Goal: Book appointment/travel/reservation

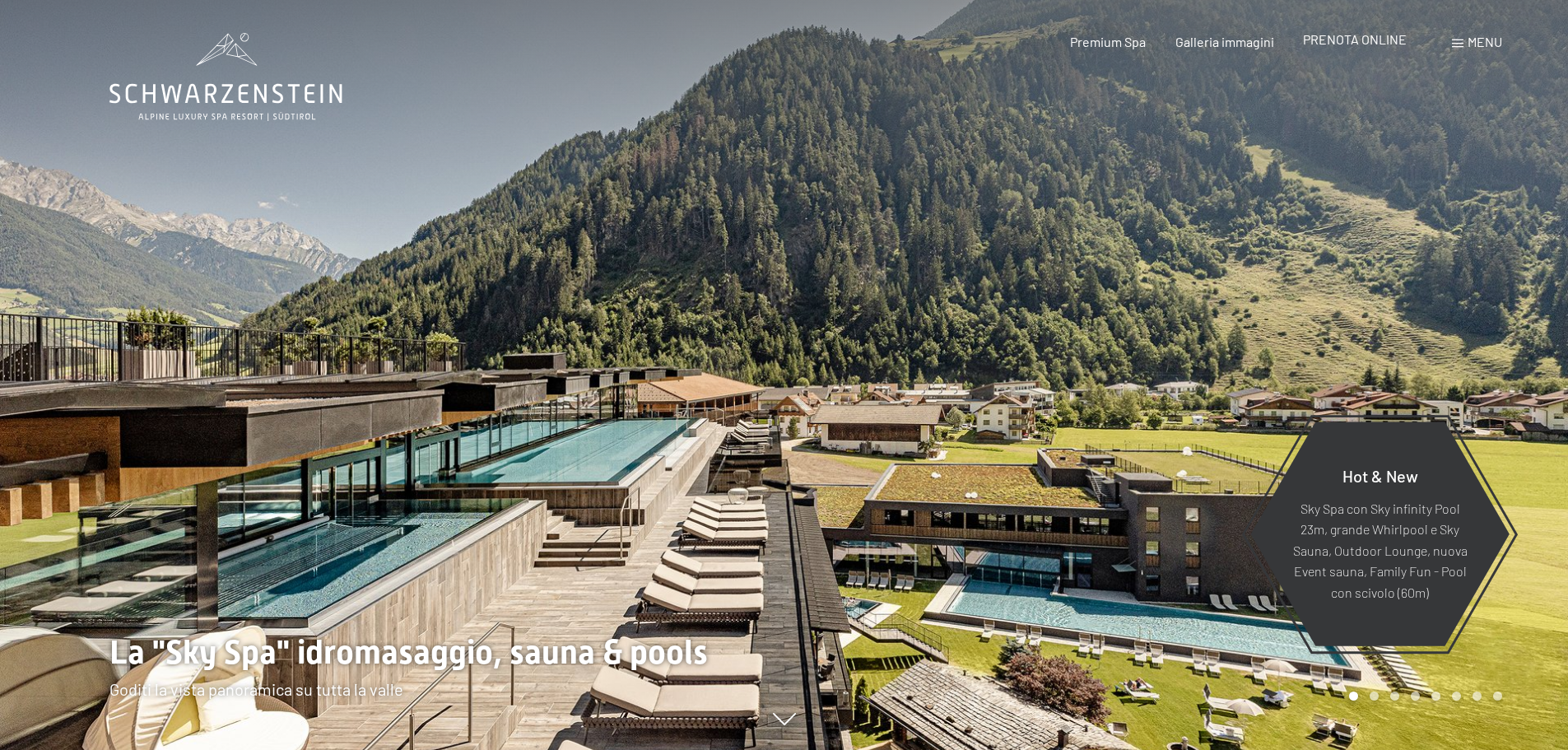
click at [1363, 36] on span "PRENOTA ONLINE" at bounding box center [1354, 39] width 103 height 15
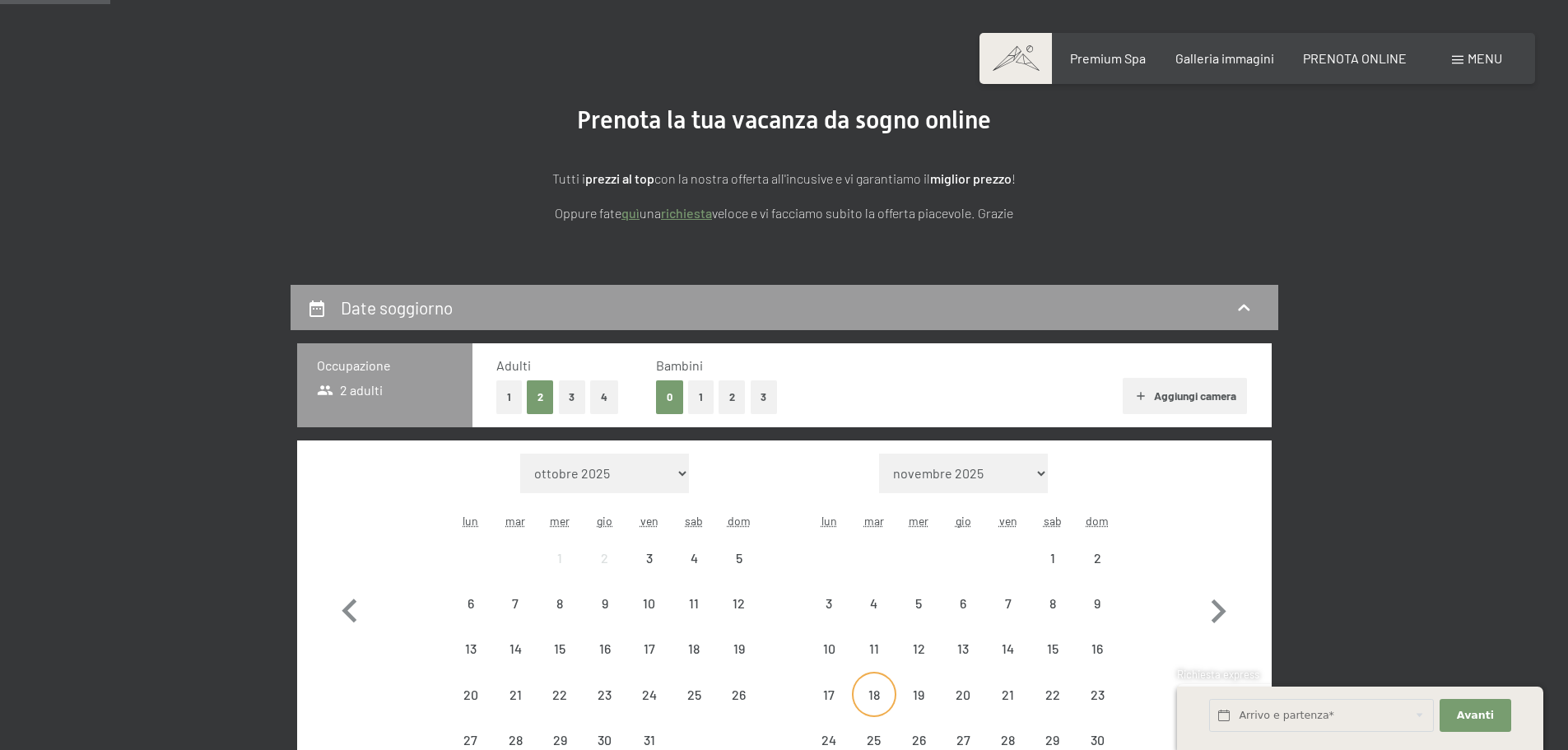
scroll to position [330, 0]
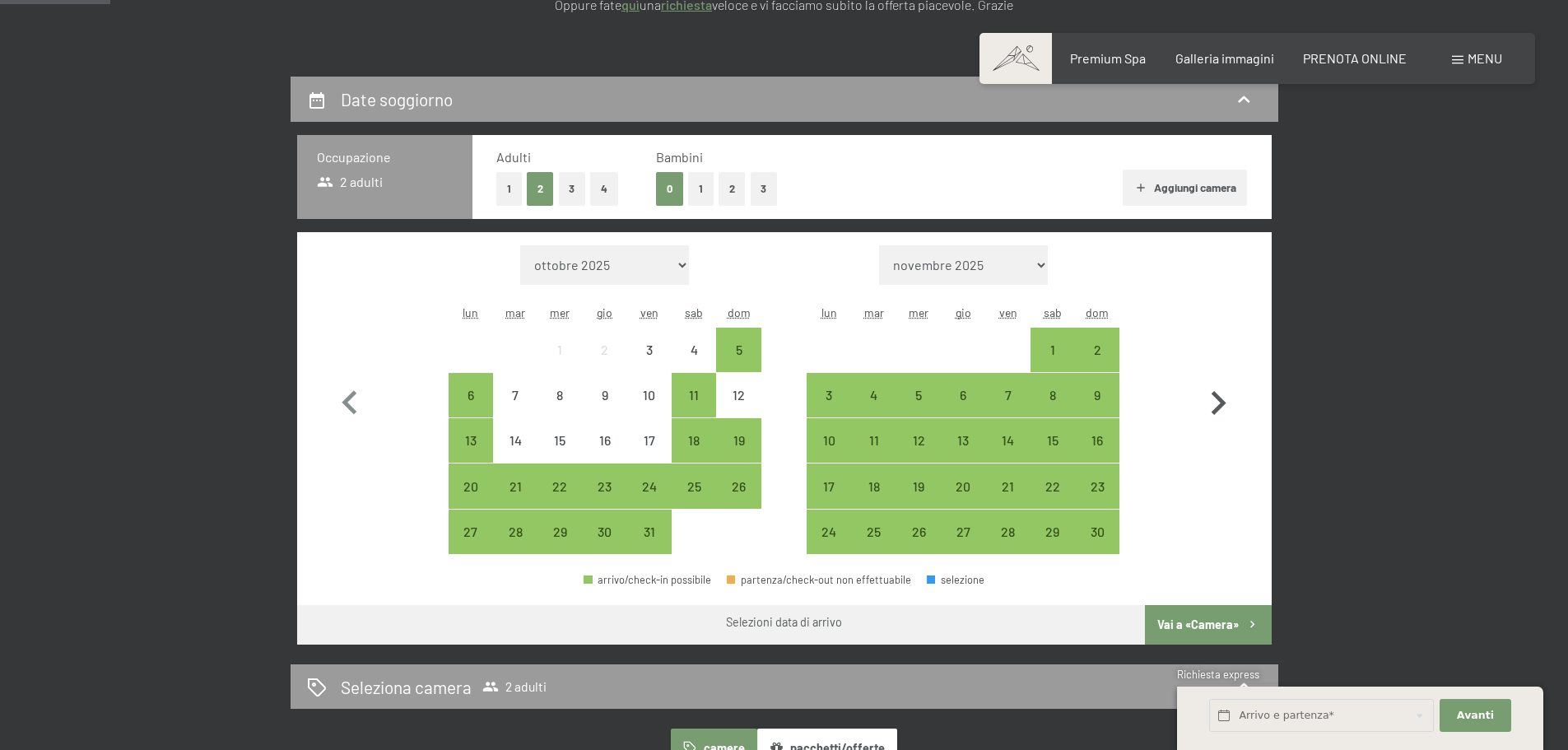
click at [1220, 401] on icon "button" at bounding box center [1218, 403] width 14 height 24
select select "2025-11-01"
select select "2025-12-01"
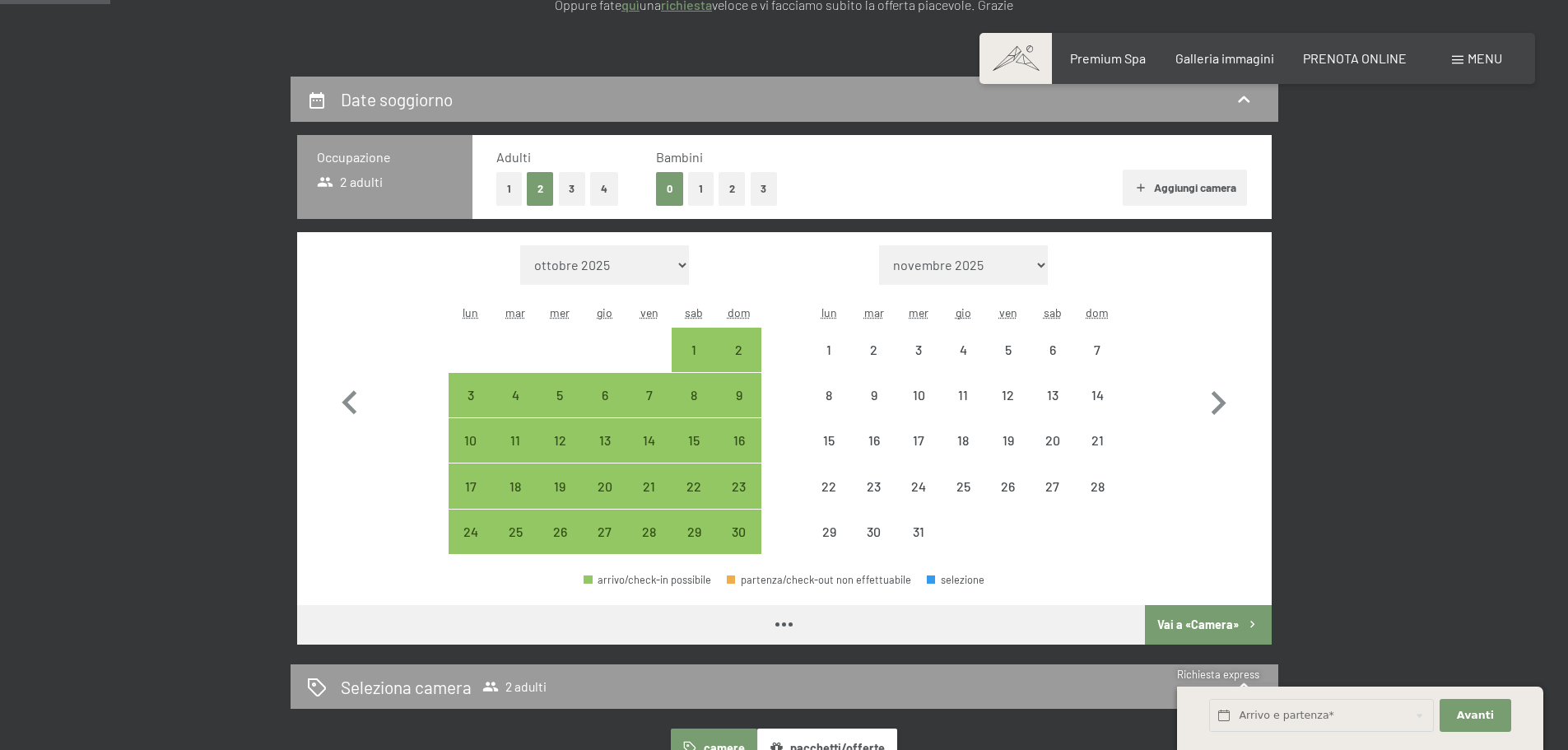
select select "2025-11-01"
select select "2025-12-01"
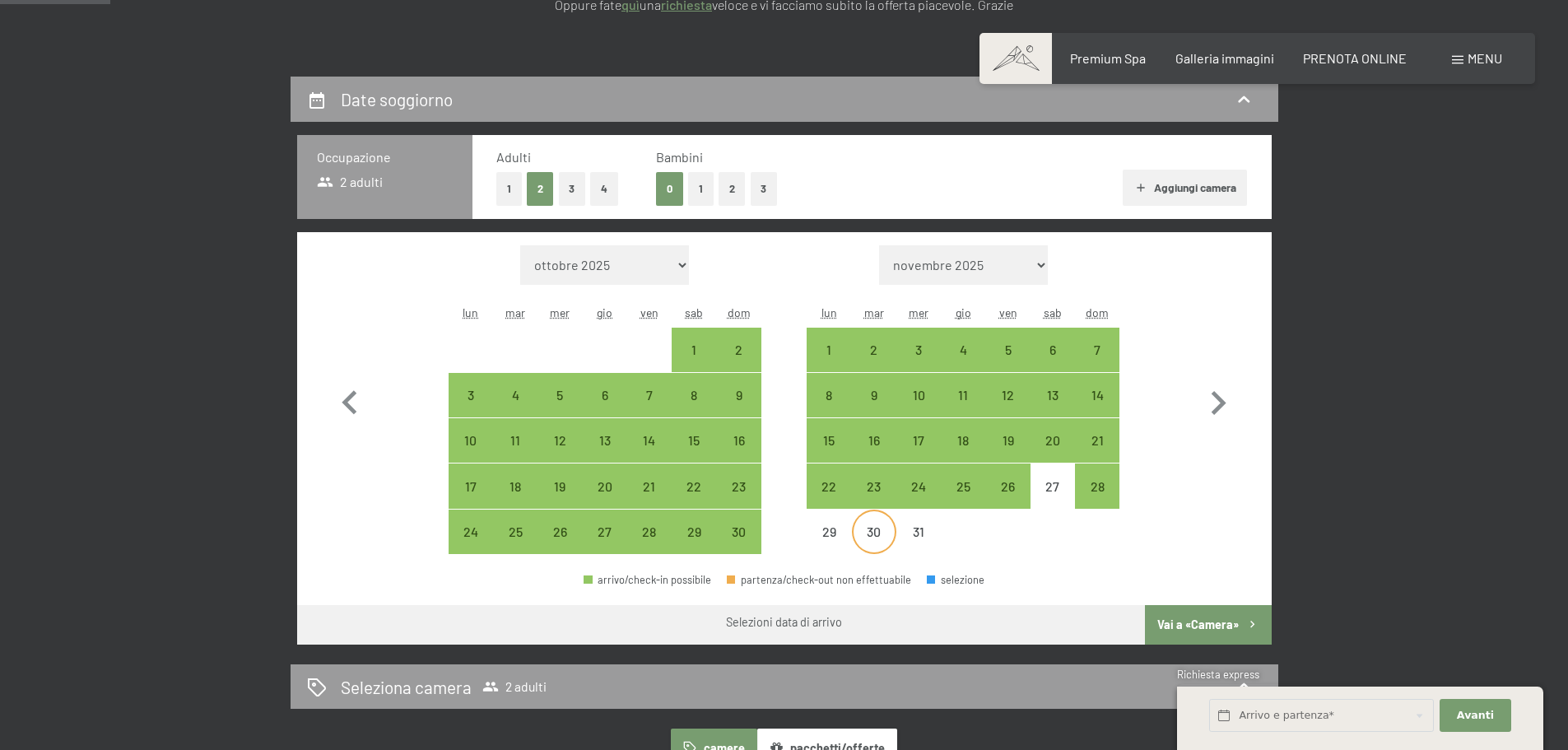
click at [869, 528] on div "30" at bounding box center [873, 545] width 42 height 42
select select "2025-11-01"
select select "2025-12-01"
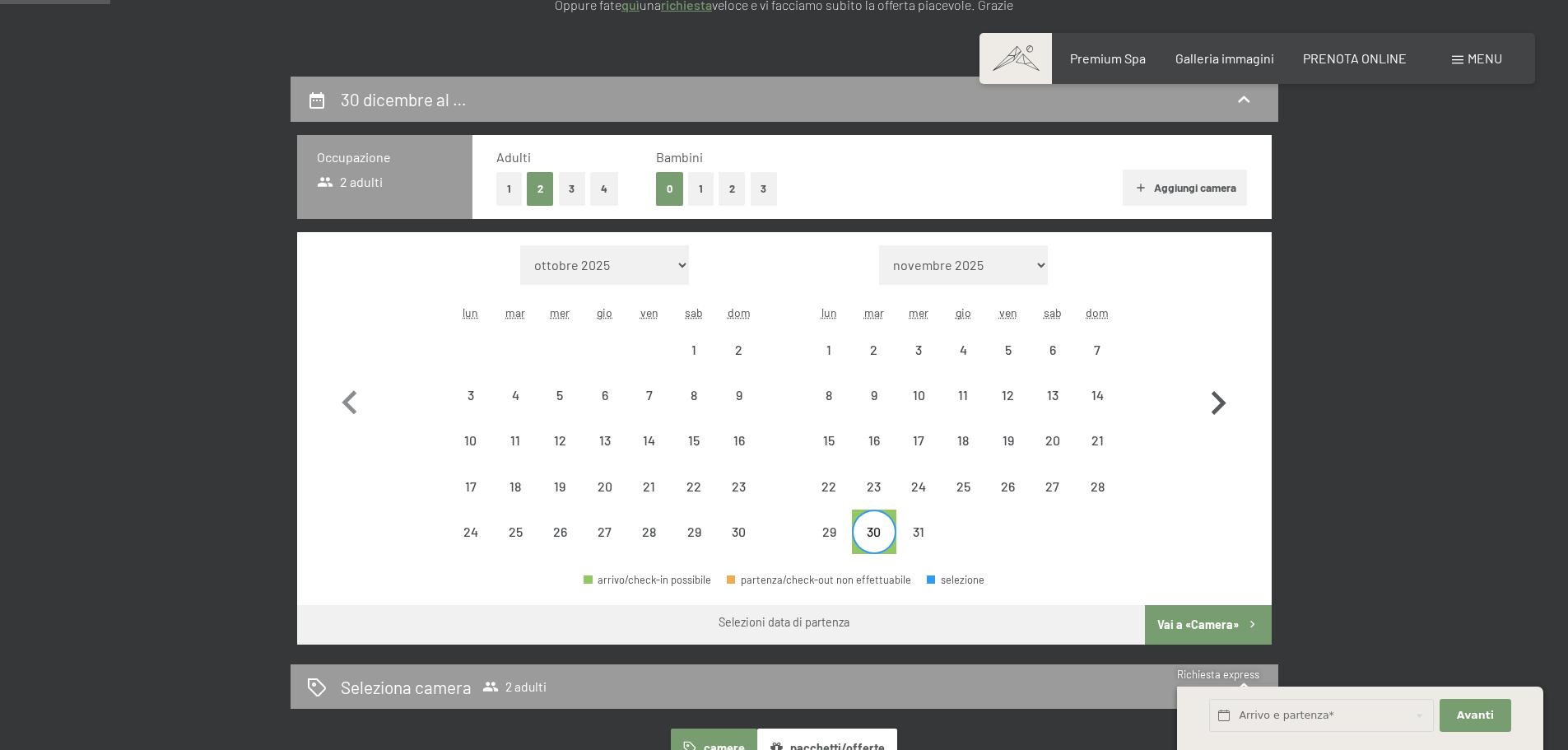
click at [1225, 400] on icon "button" at bounding box center [1217, 403] width 47 height 47
select select "2025-12-01"
select select "2026-01-01"
select select "2025-12-01"
select select "2026-01-01"
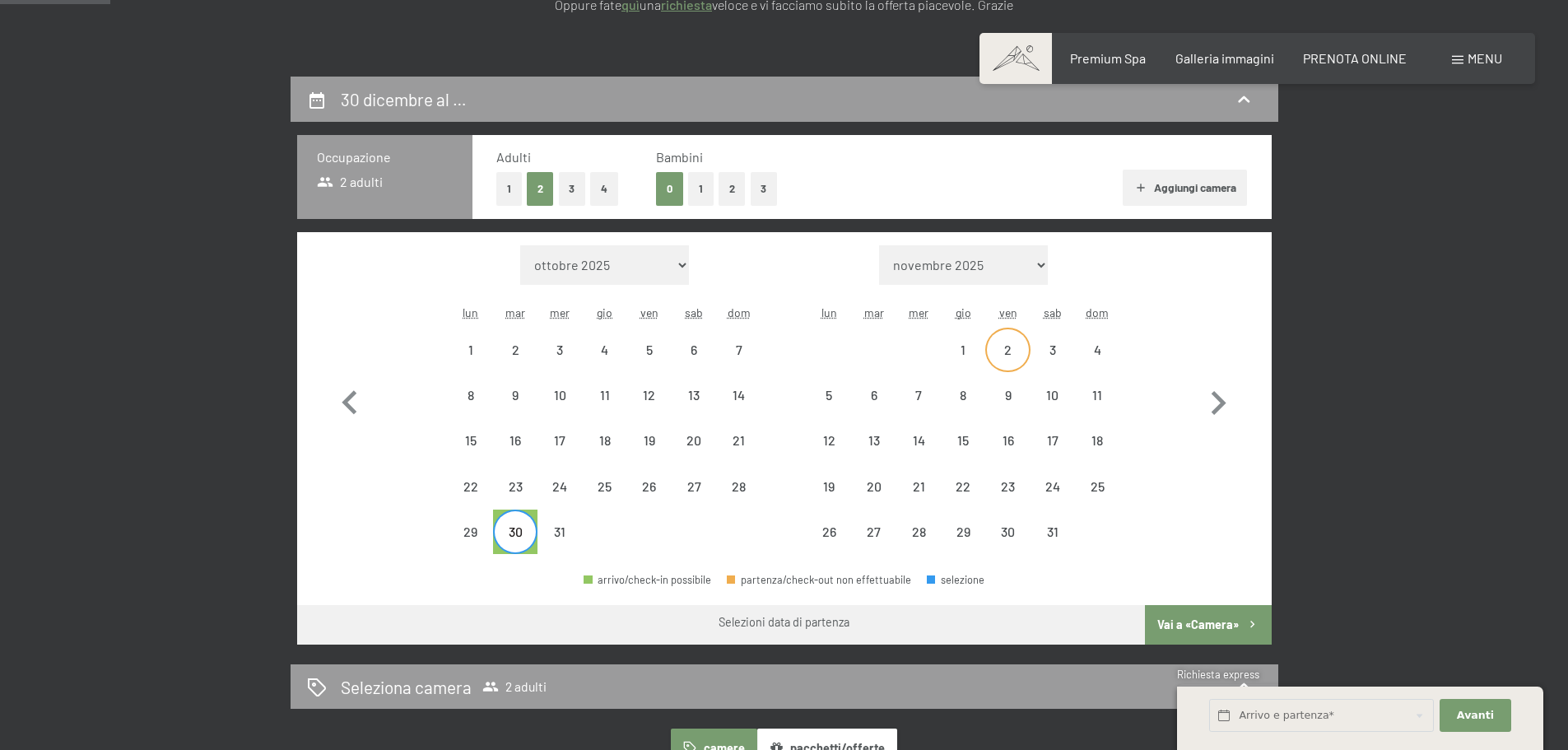
click at [1015, 343] on div "2" at bounding box center [1007, 363] width 42 height 42
select select "2025-12-01"
select select "2026-01-01"
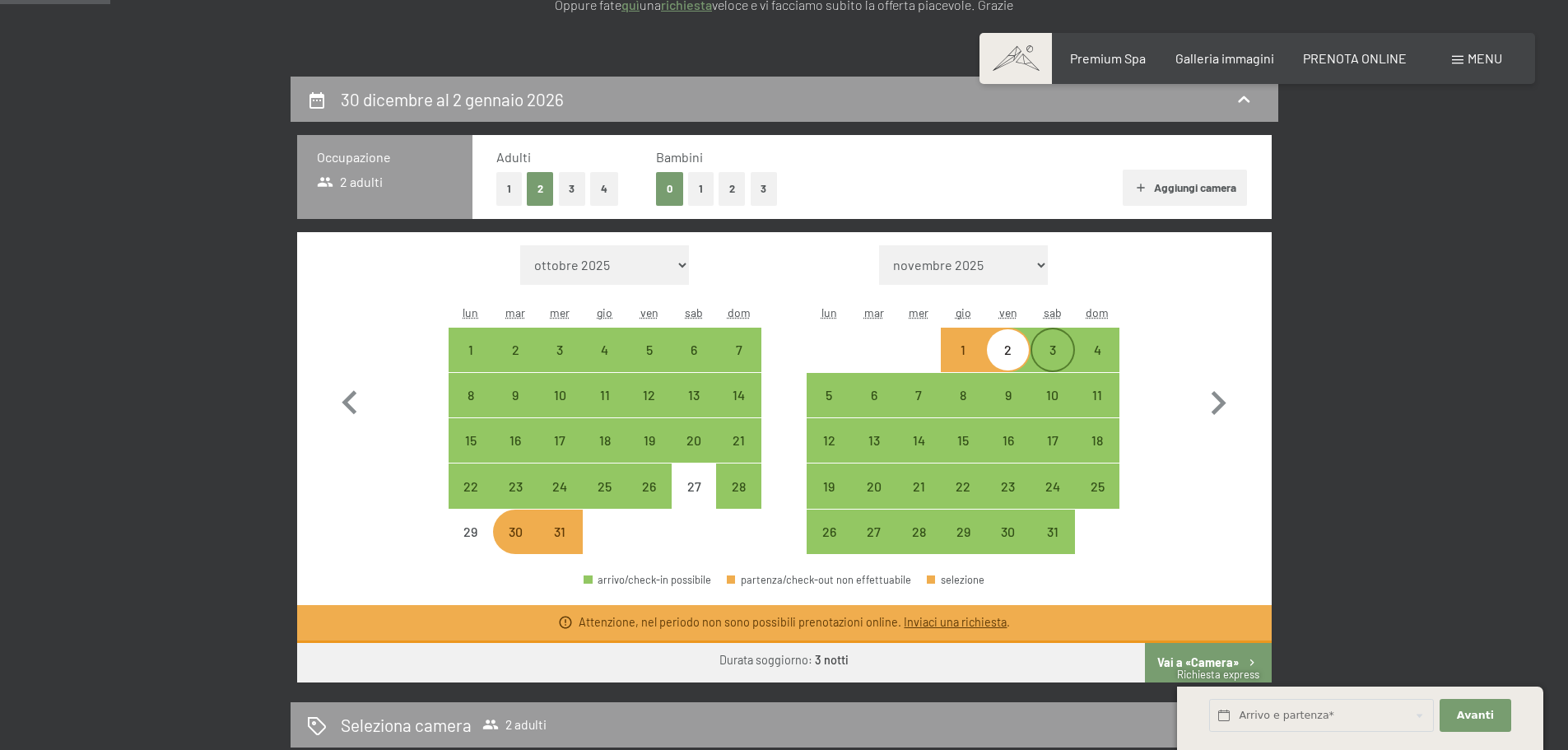
click at [1055, 359] on div "3" at bounding box center [1052, 363] width 42 height 42
select select "2025-12-01"
select select "2026-01-01"
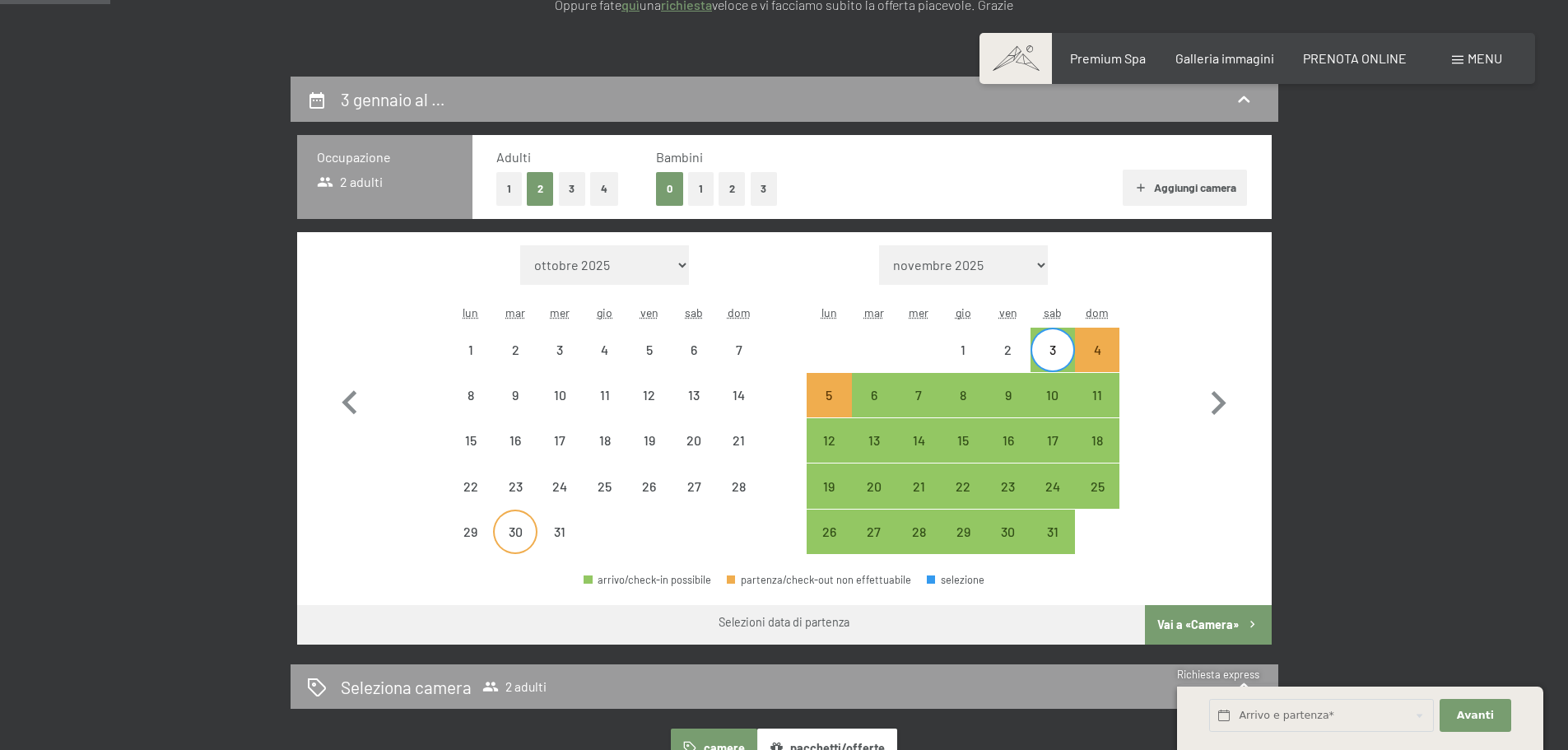
click at [514, 526] on div "30" at bounding box center [515, 545] width 42 height 42
select select "2025-12-01"
select select "2026-01-01"
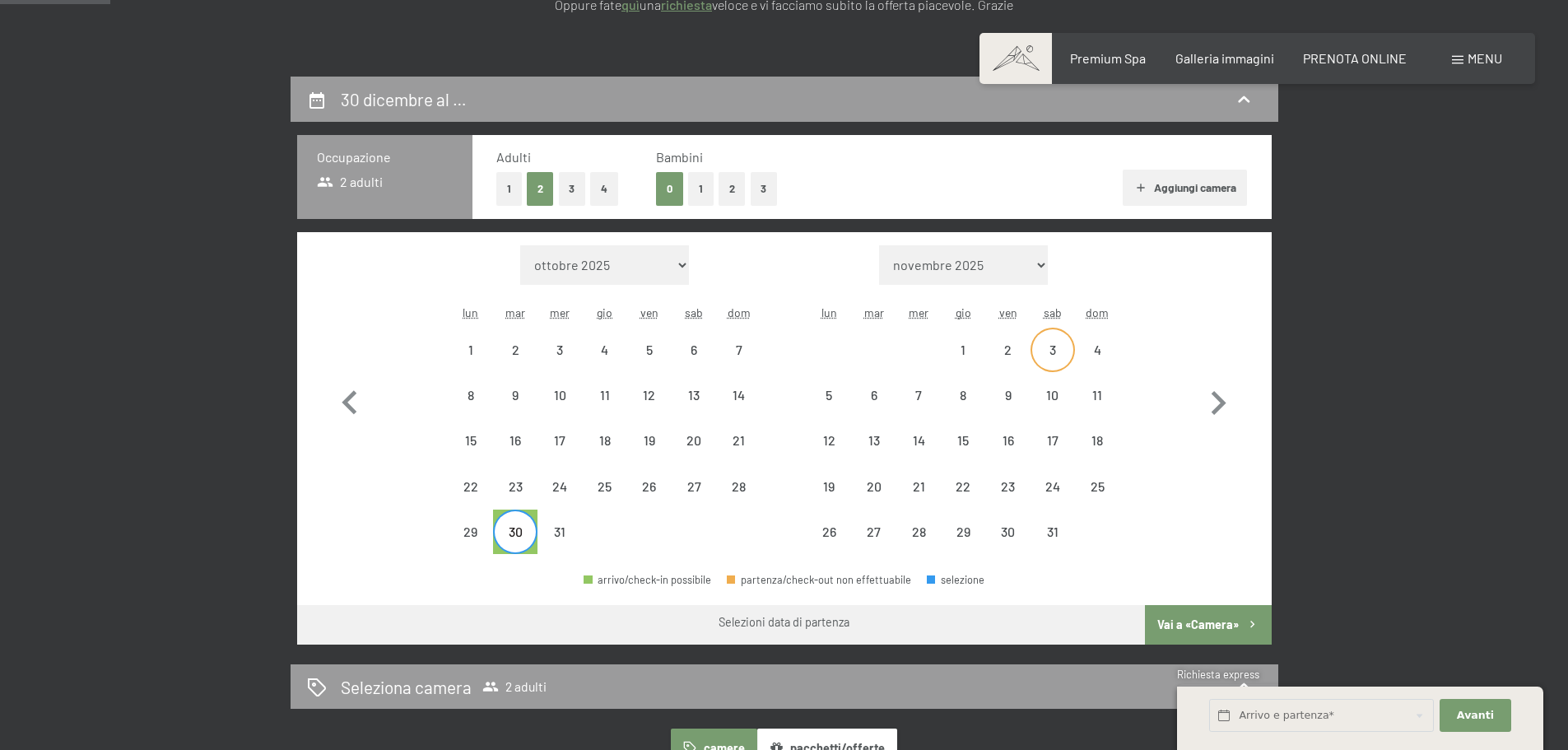
click at [1049, 338] on div "3" at bounding box center [1052, 350] width 42 height 42
select select "2025-12-01"
select select "2026-01-01"
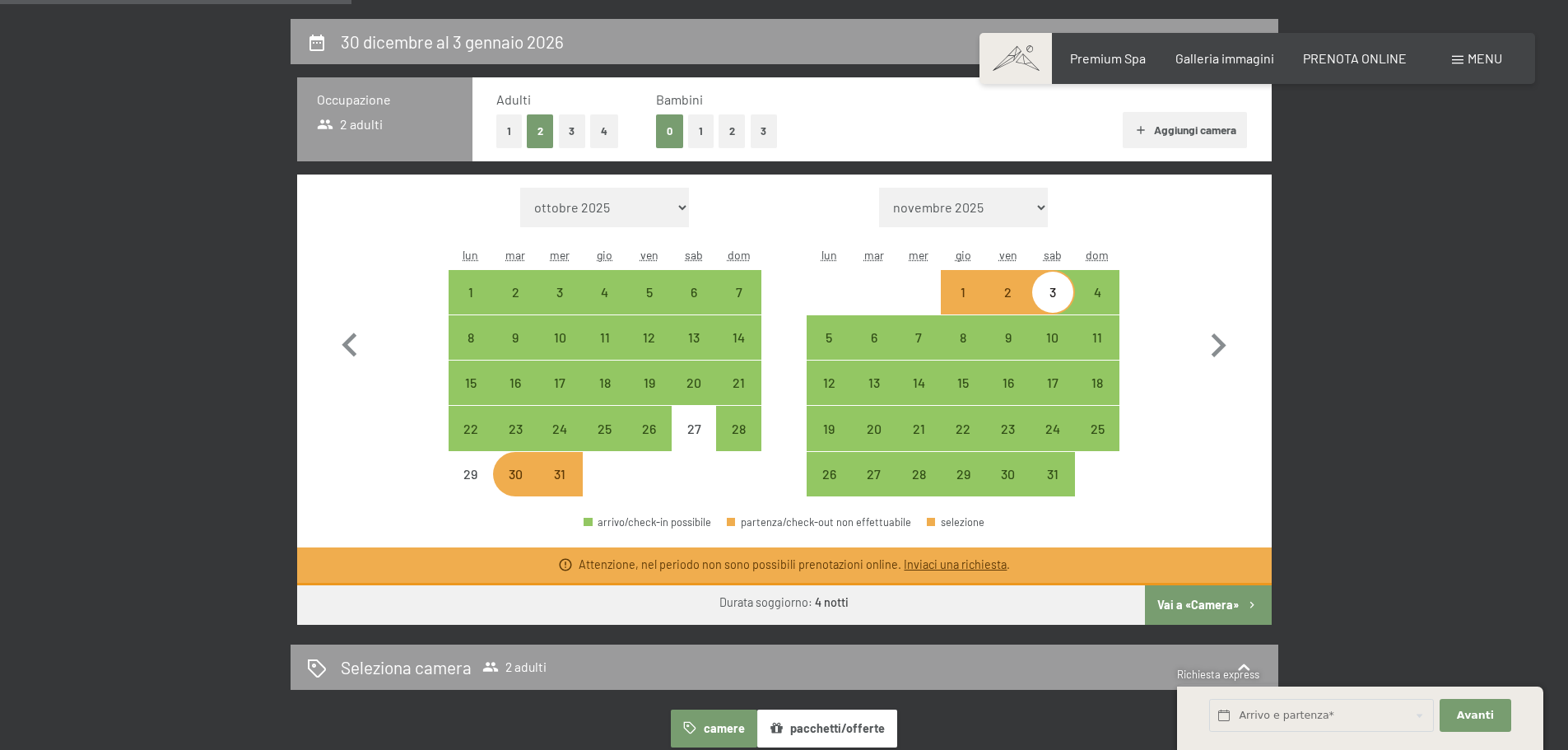
scroll to position [412, 0]
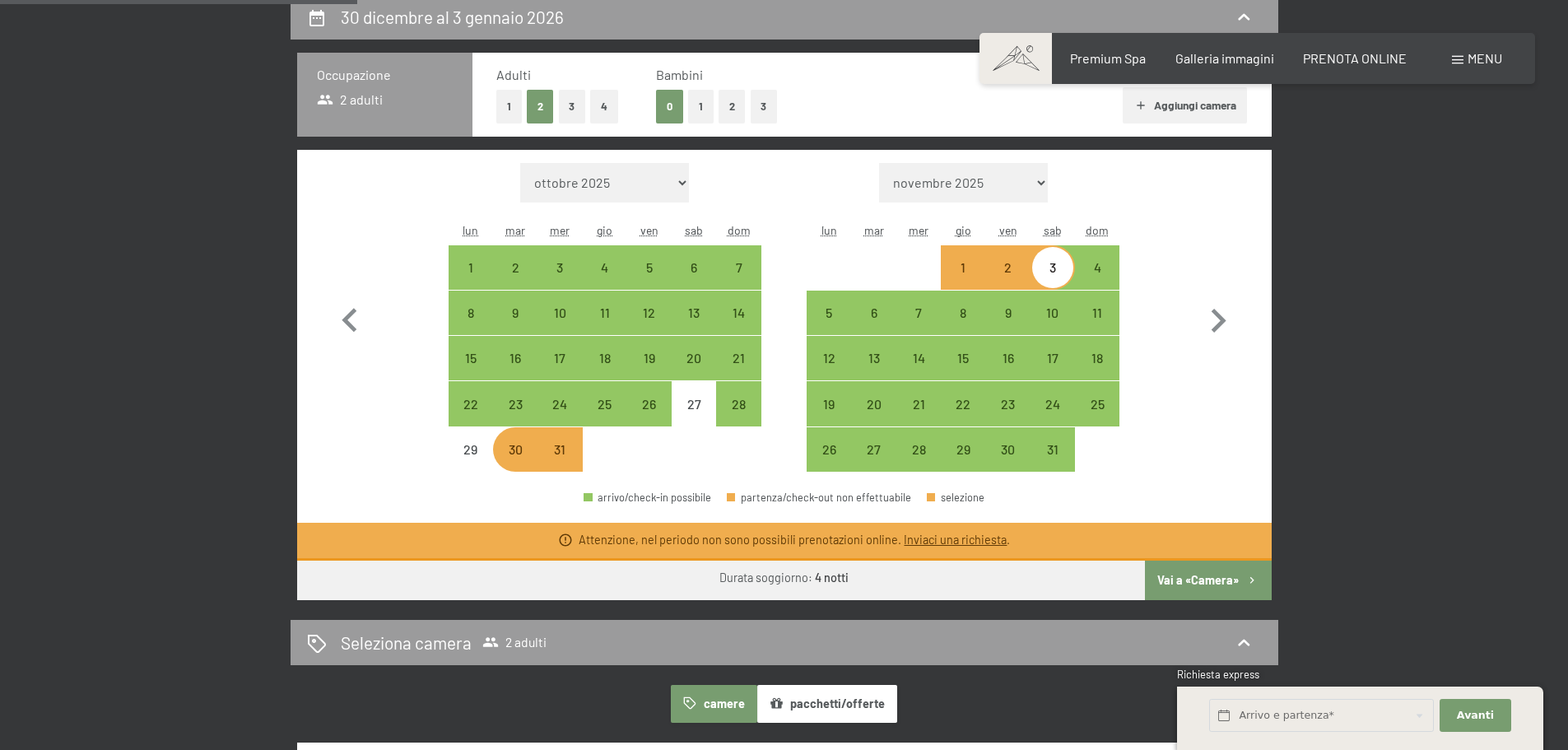
click at [1175, 582] on button "Vai a «Camera»" at bounding box center [1208, 580] width 126 height 40
select select "2025-12-01"
select select "2026-01-01"
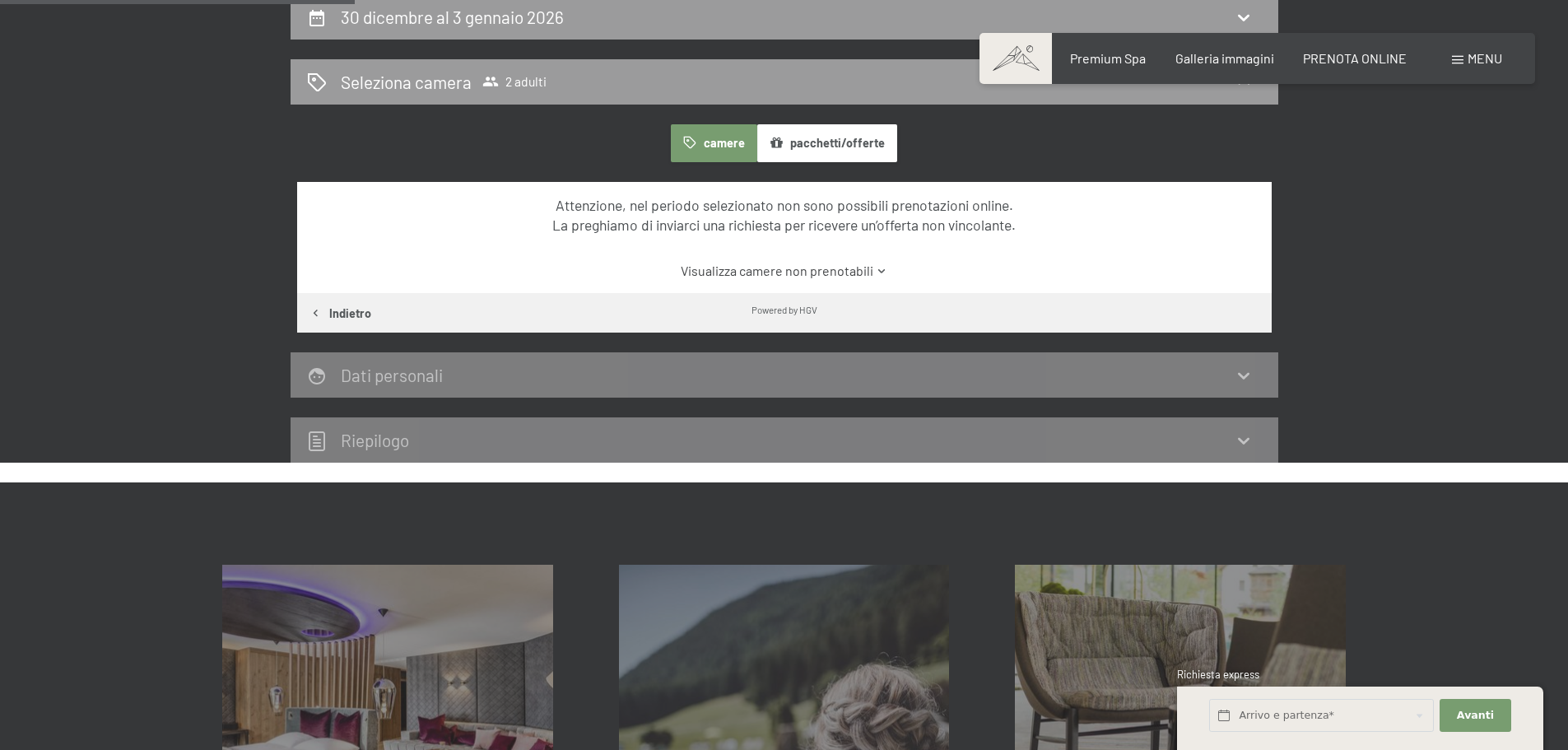
scroll to position [406, 0]
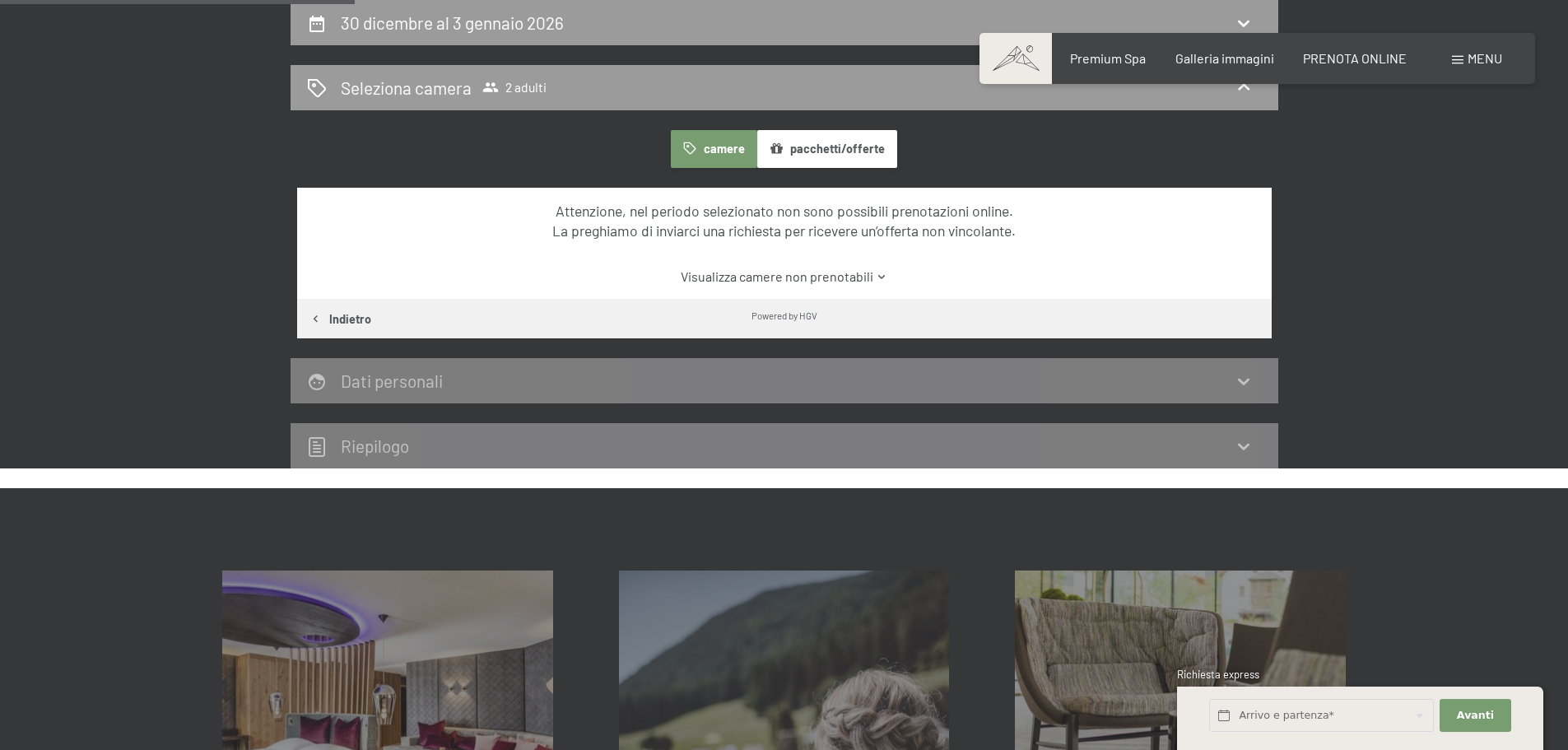
click at [882, 277] on icon at bounding box center [881, 276] width 7 height 4
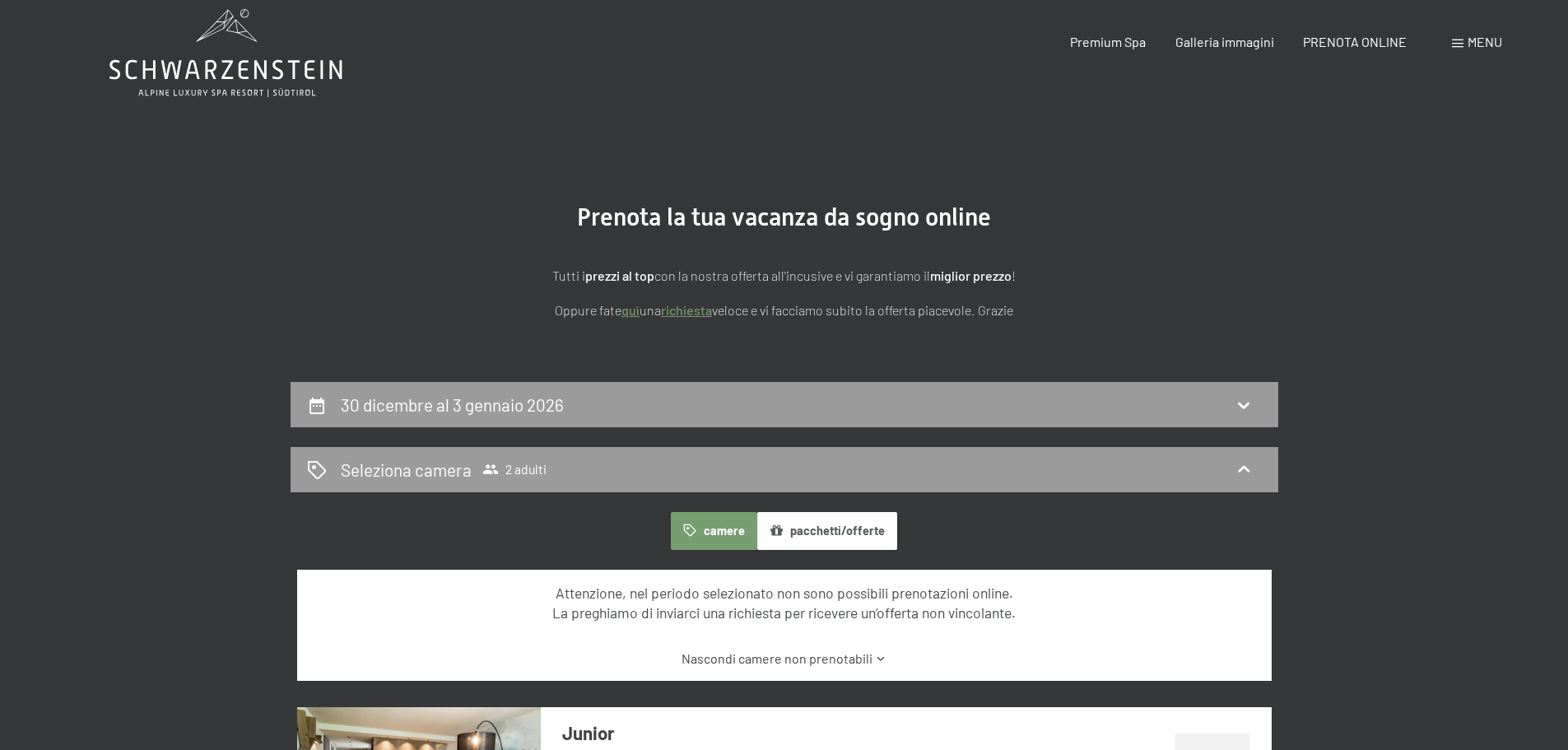
scroll to position [0, 0]
